Goal: Task Accomplishment & Management: Complete application form

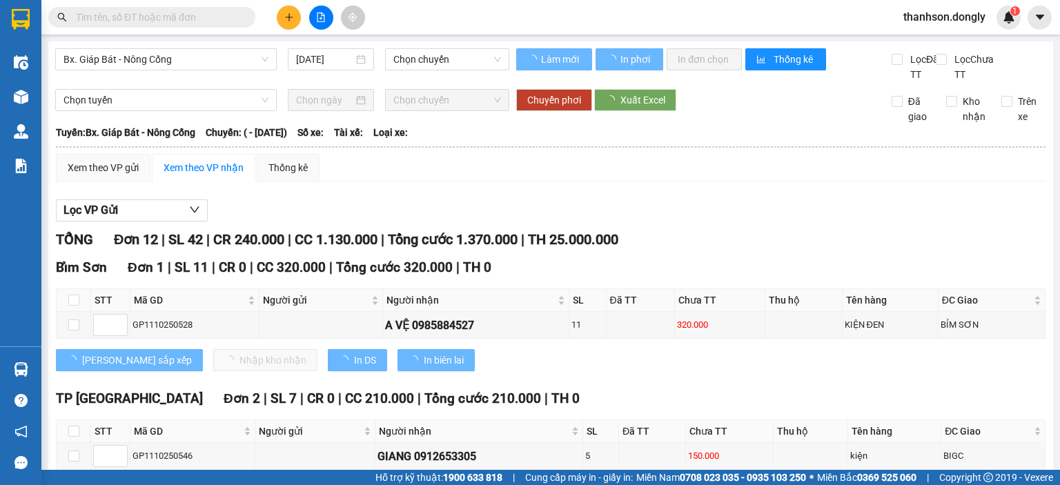
type input "[DATE]"
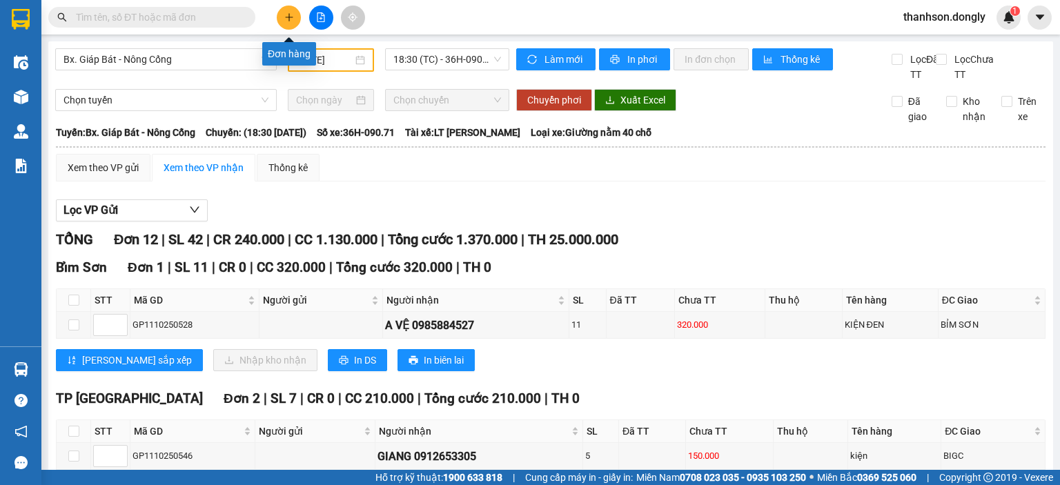
click at [289, 12] on icon "plus" at bounding box center [289, 17] width 10 height 10
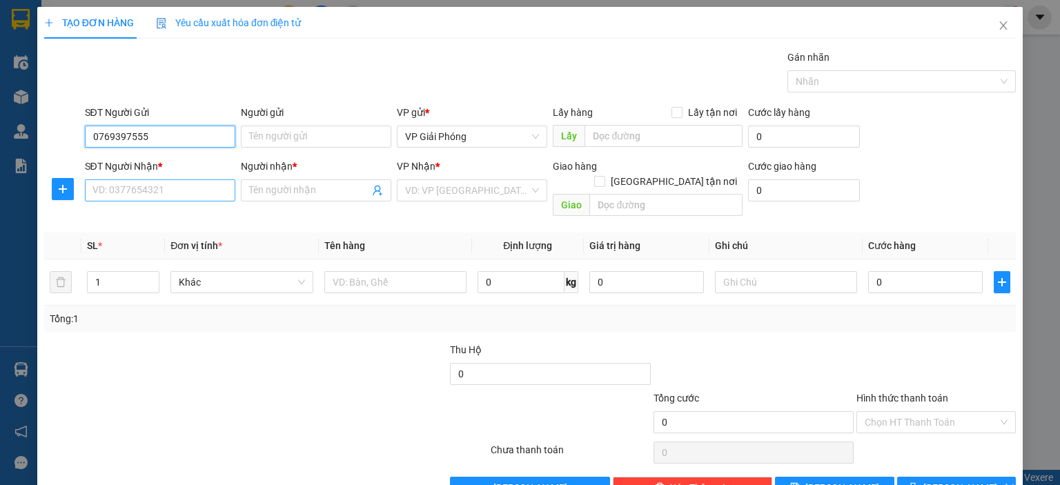
type input "0769397555"
click at [218, 193] on input "SĐT Người Nhận *" at bounding box center [160, 190] width 150 height 22
type input "0356736999"
click at [253, 181] on span at bounding box center [316, 190] width 150 height 22
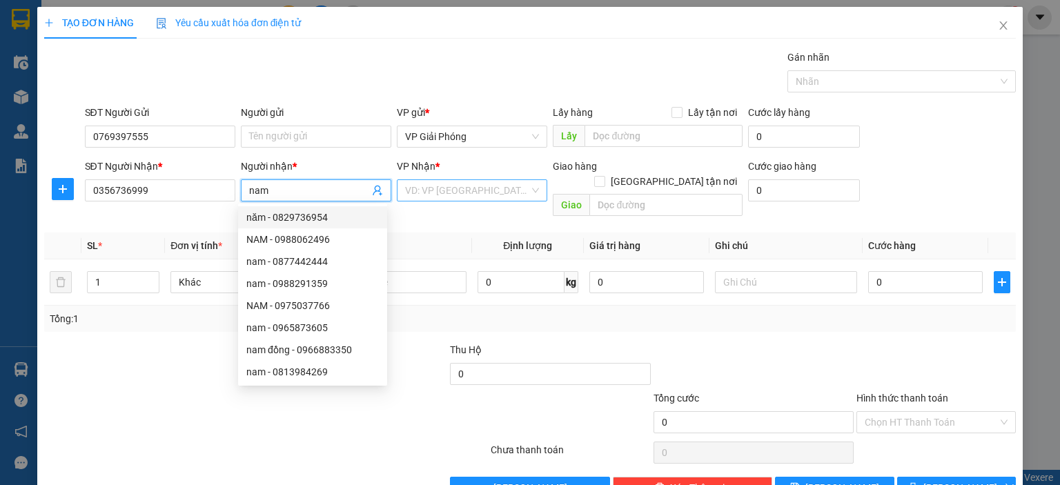
type input "nam"
click at [439, 195] on input "search" at bounding box center [467, 190] width 124 height 21
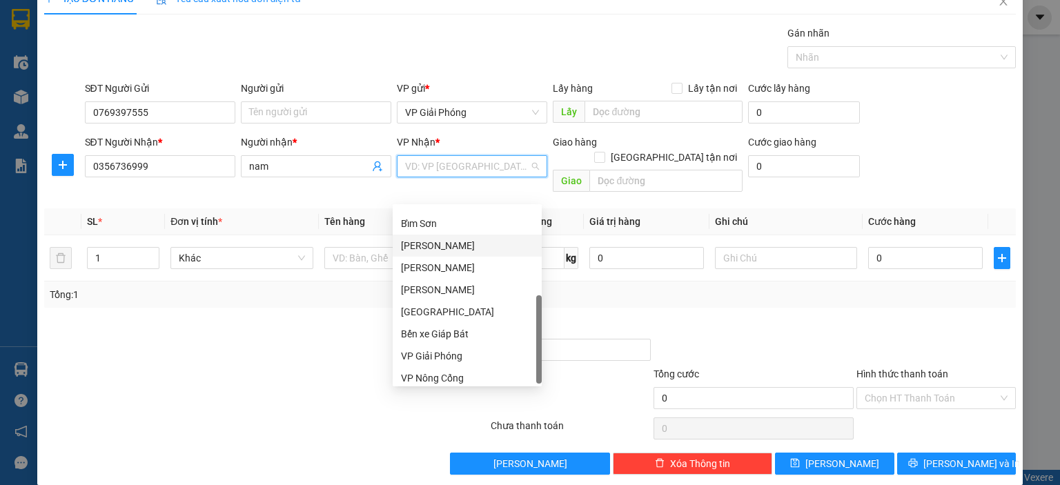
scroll to position [199, 0]
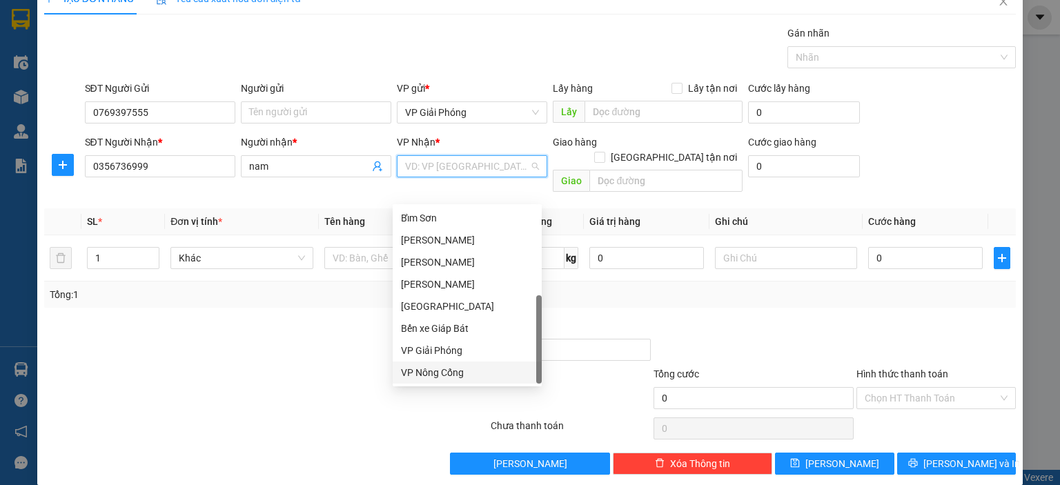
click at [434, 378] on div "VP Nông Cống" at bounding box center [467, 372] width 133 height 15
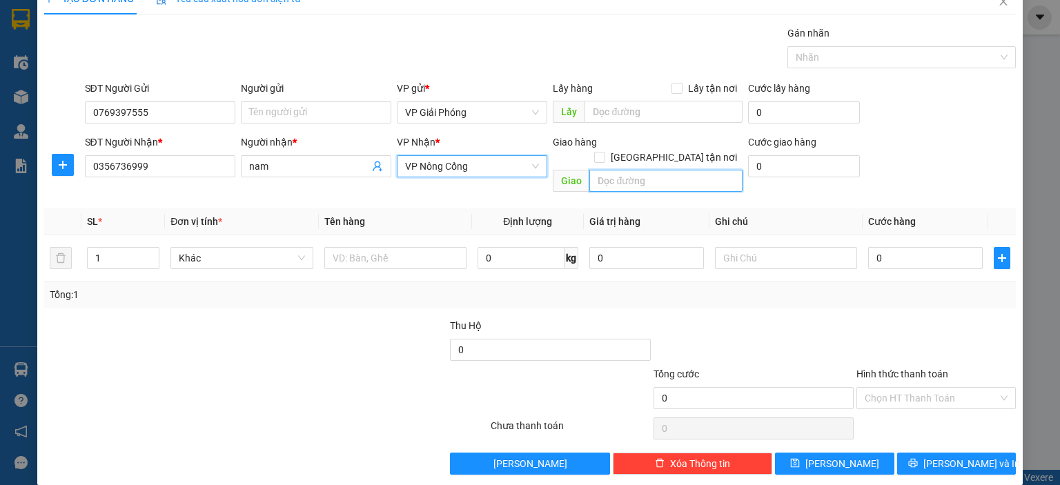
click at [607, 170] on input "text" at bounding box center [666, 181] width 153 height 22
type input "ttnc"
click at [604, 152] on input "[GEOGRAPHIC_DATA] tận nơi" at bounding box center [599, 157] width 10 height 10
checkbox input "true"
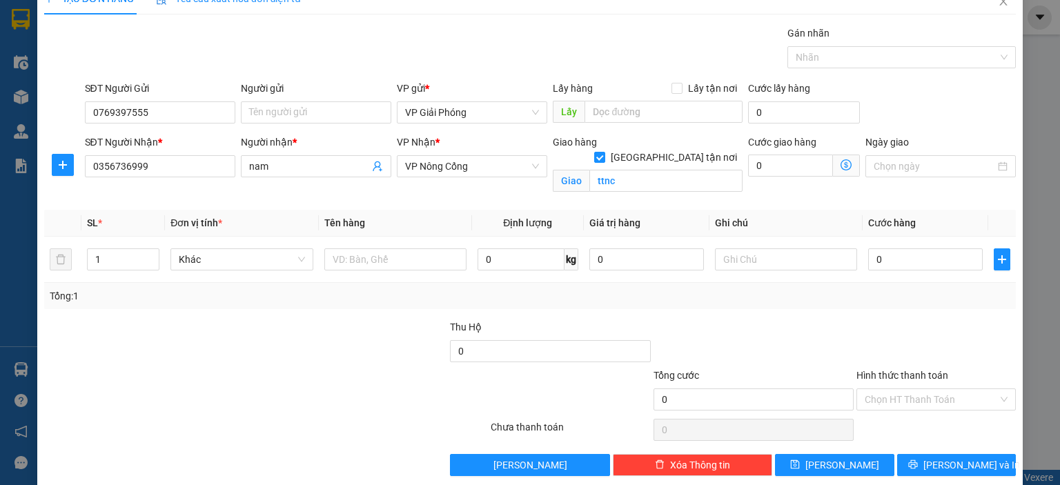
click at [835, 72] on div "Gán nhãn Nhãn" at bounding box center [902, 50] width 228 height 48
click at [820, 58] on div at bounding box center [895, 57] width 208 height 17
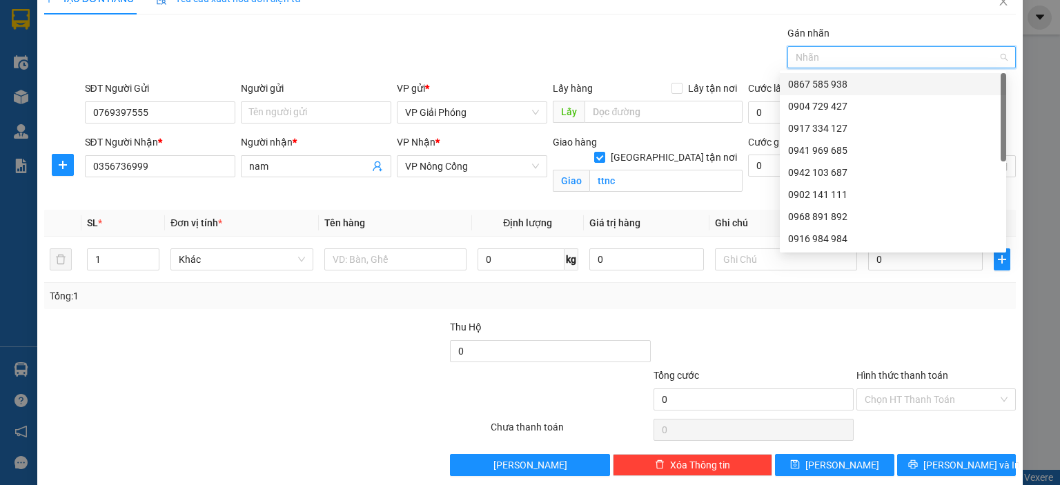
click at [825, 79] on div "0867 585 938" at bounding box center [893, 84] width 210 height 15
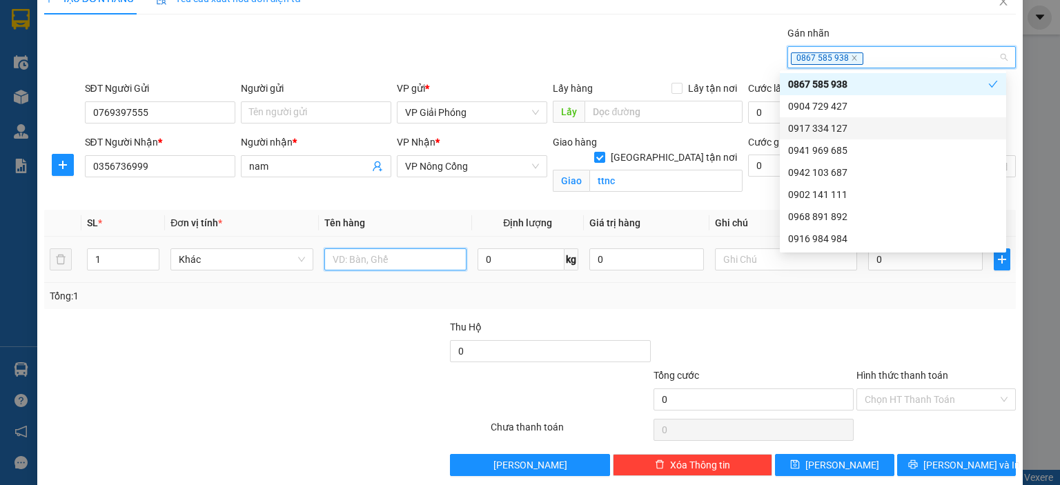
click at [343, 258] on input "text" at bounding box center [395, 260] width 142 height 22
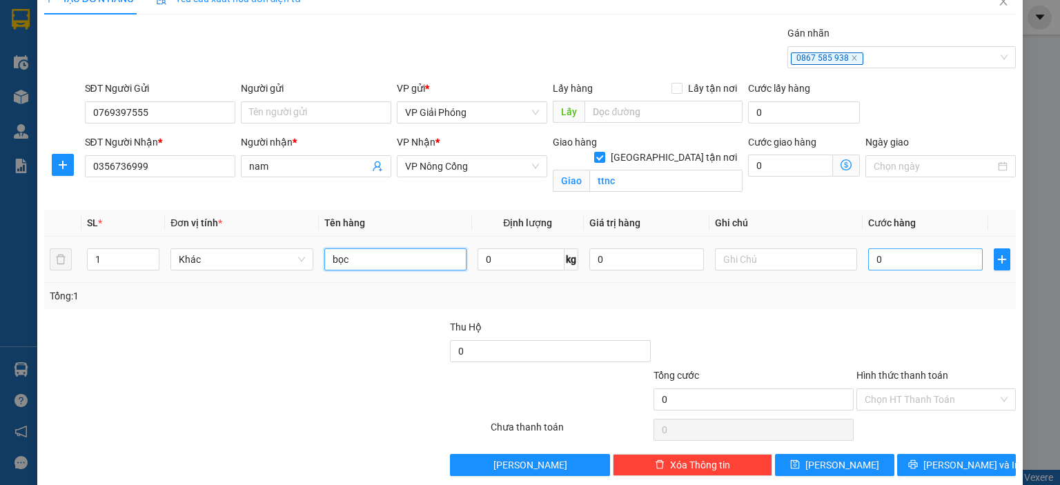
type input "bọc"
click at [924, 256] on input "0" at bounding box center [925, 260] width 115 height 22
type input "3"
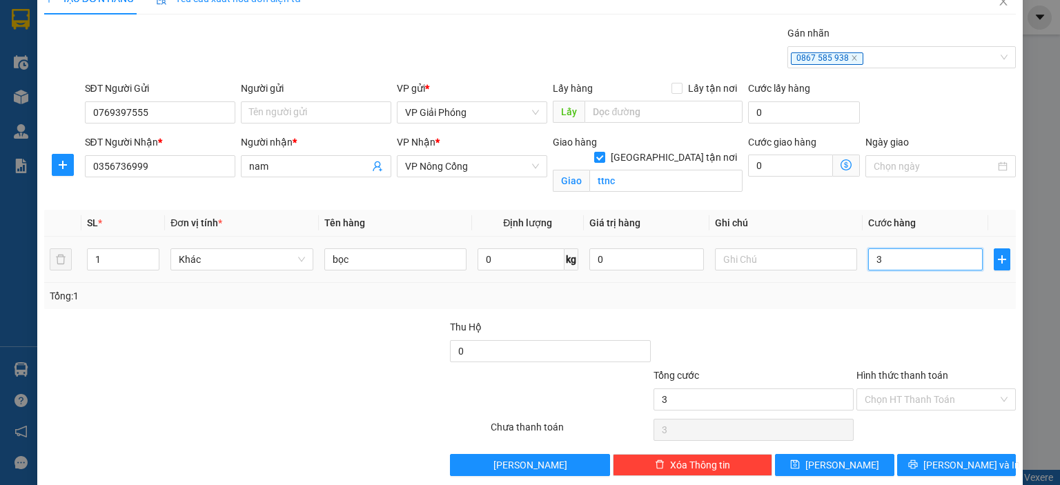
type input "30"
type input "30.000"
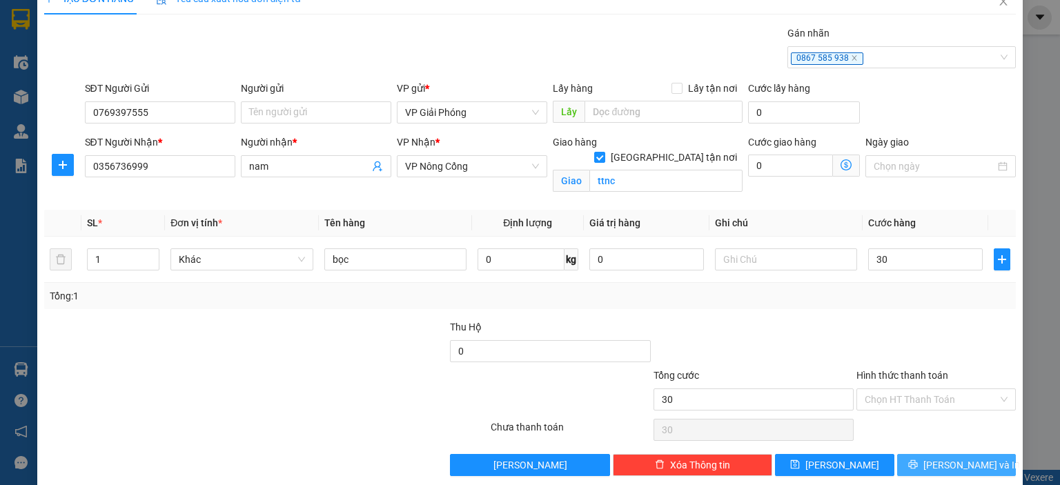
type input "30.000"
click at [945, 466] on span "[PERSON_NAME] và In" at bounding box center [972, 465] width 97 height 15
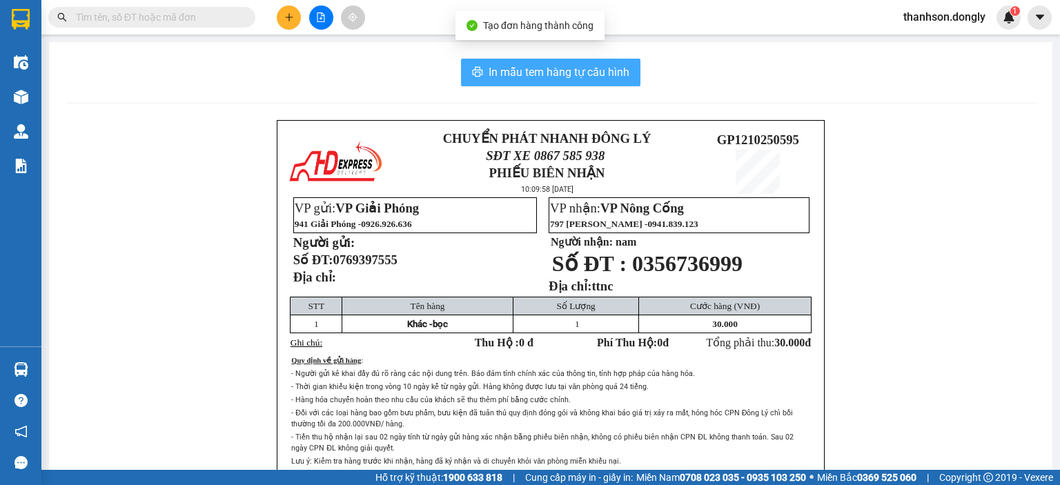
click at [540, 79] on span "In mẫu tem hàng tự cấu hình" at bounding box center [559, 72] width 141 height 17
